Goal: Information Seeking & Learning: Learn about a topic

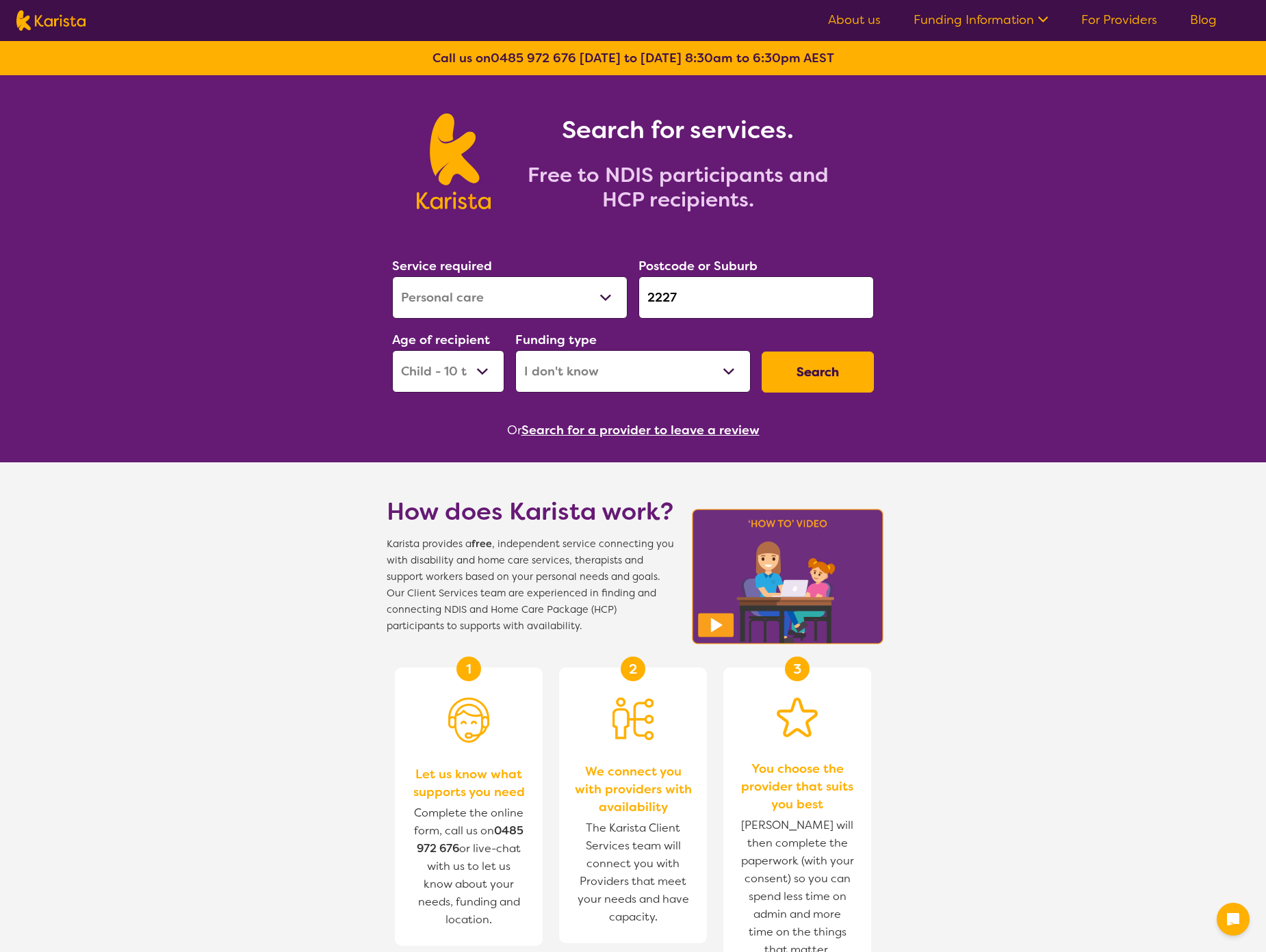
select select "Personal care"
select select "CH"
select select "i-don-t-know"
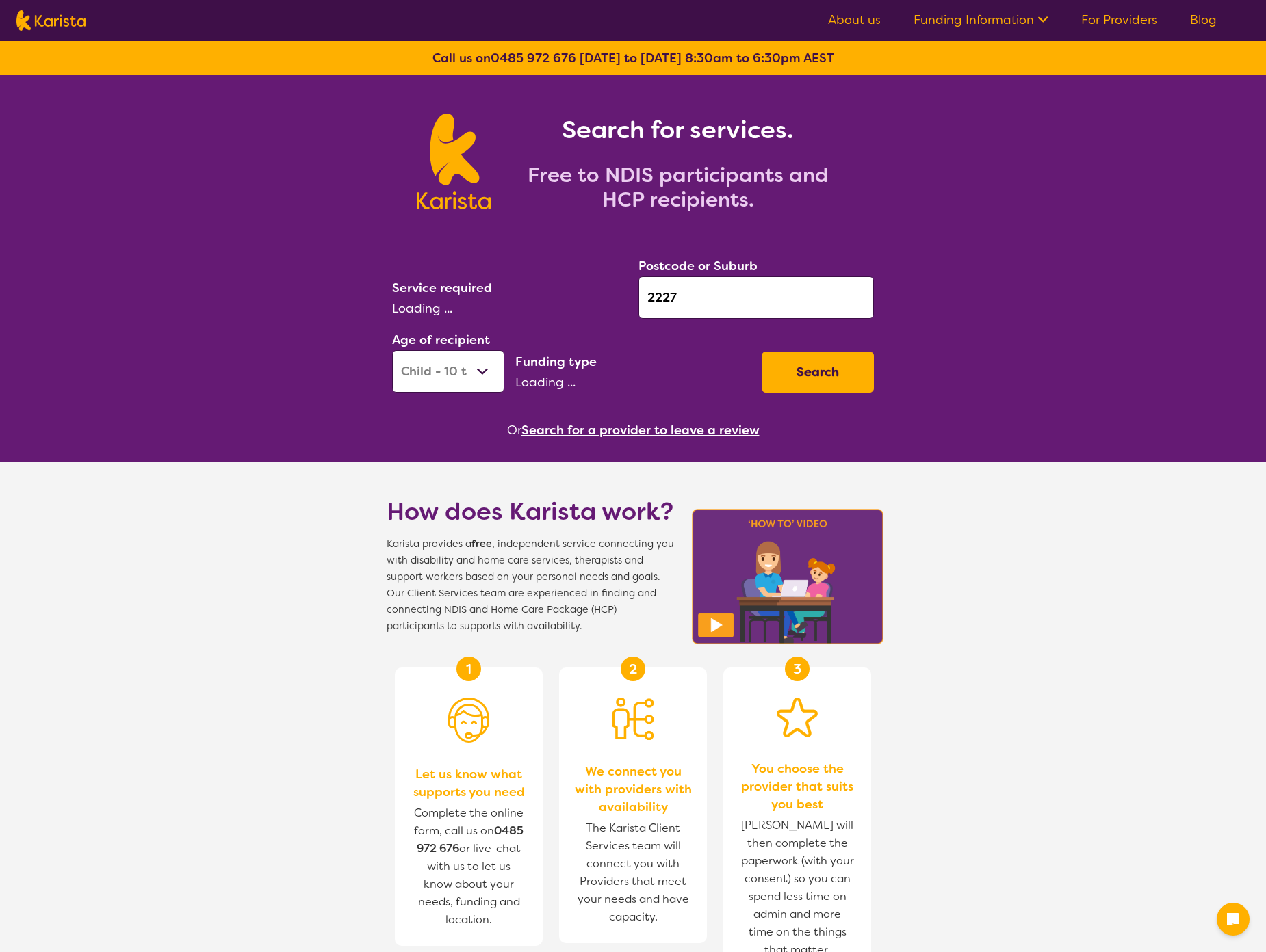
select select "CH"
select select "Personal care"
select select "i-don-t-know"
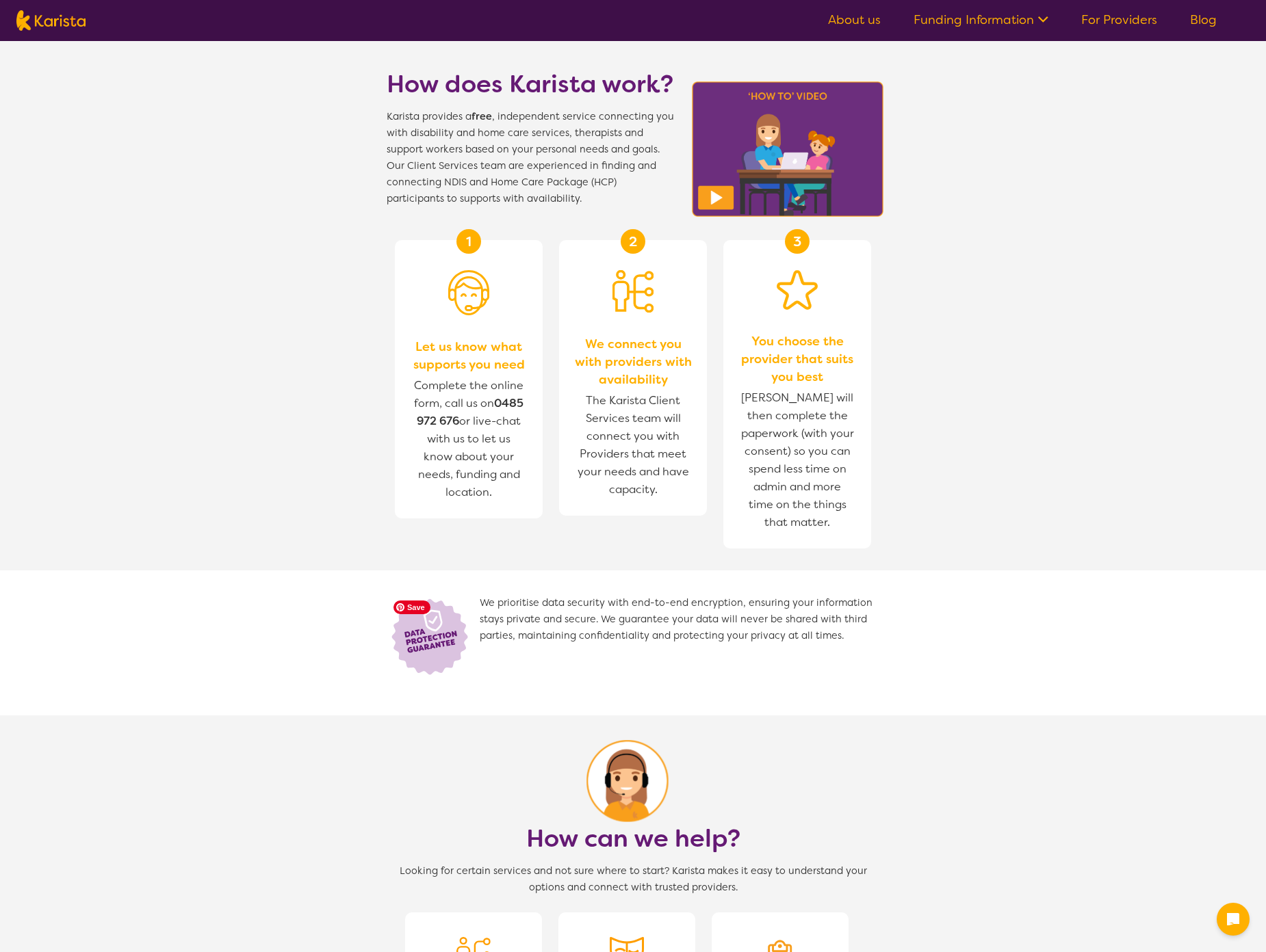
scroll to position [435, 0]
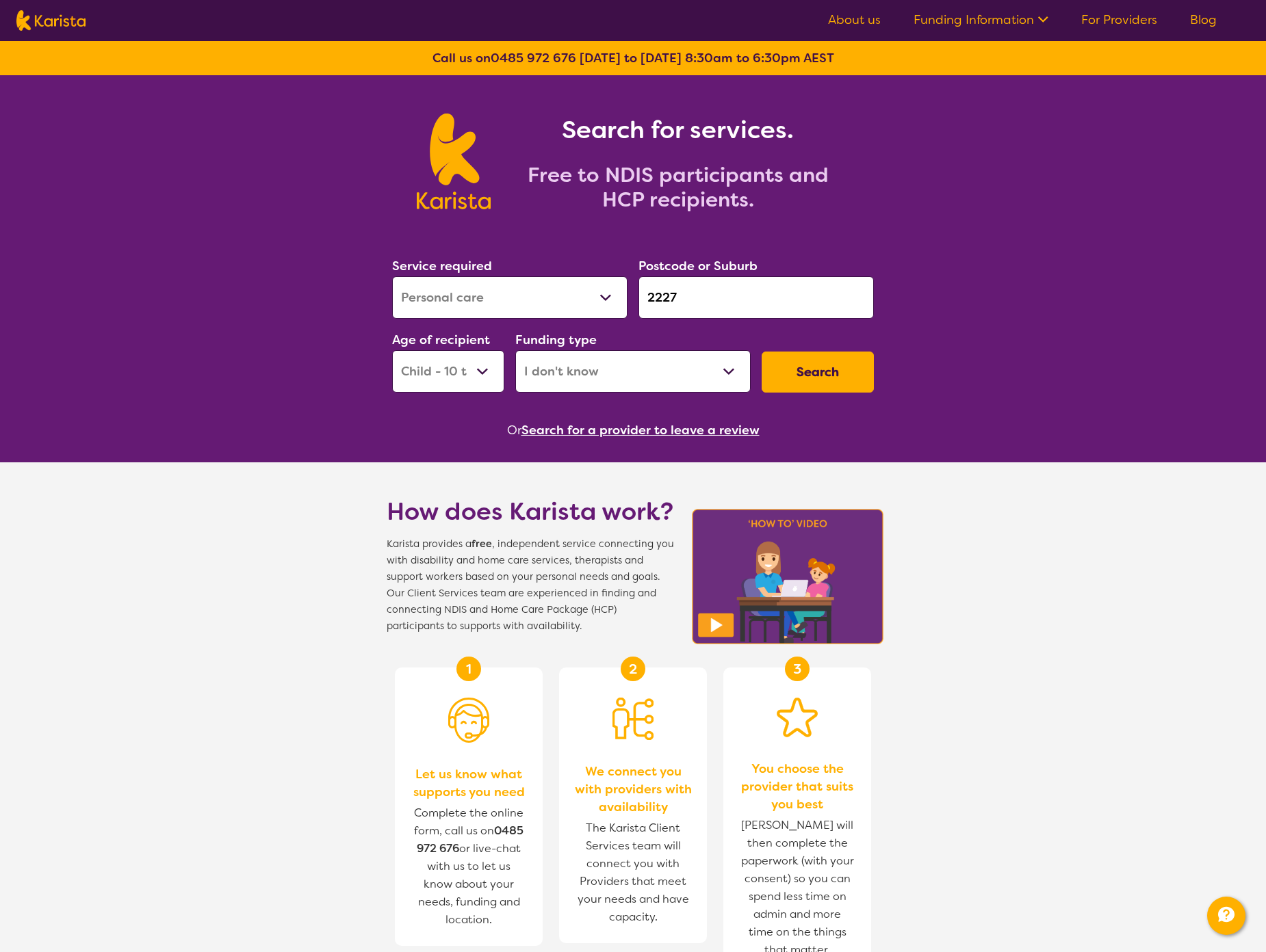
select select "Personal care"
select select "CH"
select select "i-don-t-know"
